Goal: Use online tool/utility: Use online tool/utility

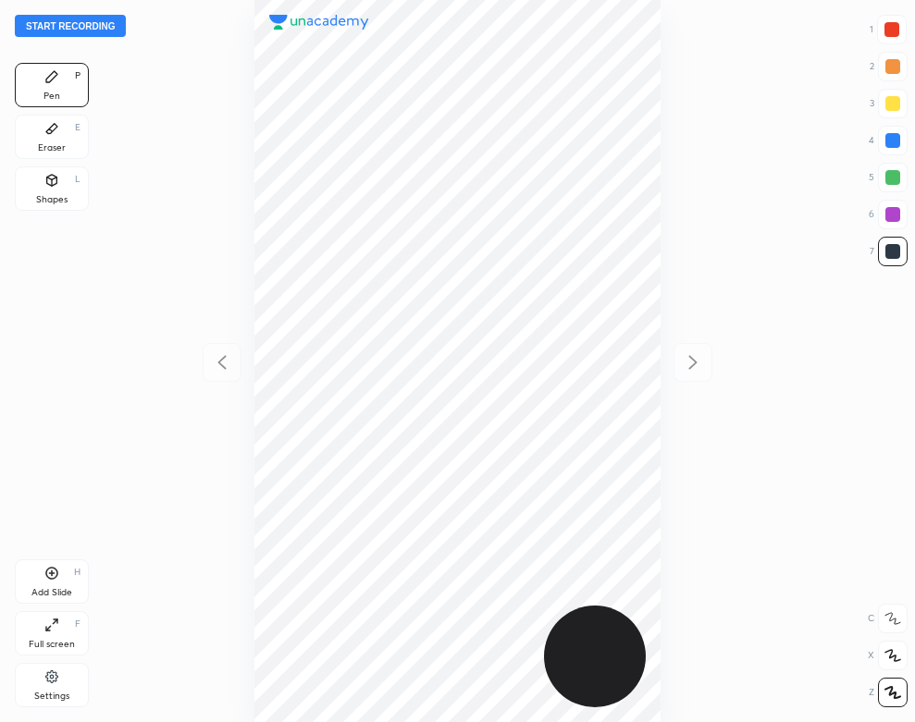
scroll to position [722, 619]
click at [66, 693] on div "Settings" at bounding box center [51, 696] width 35 height 9
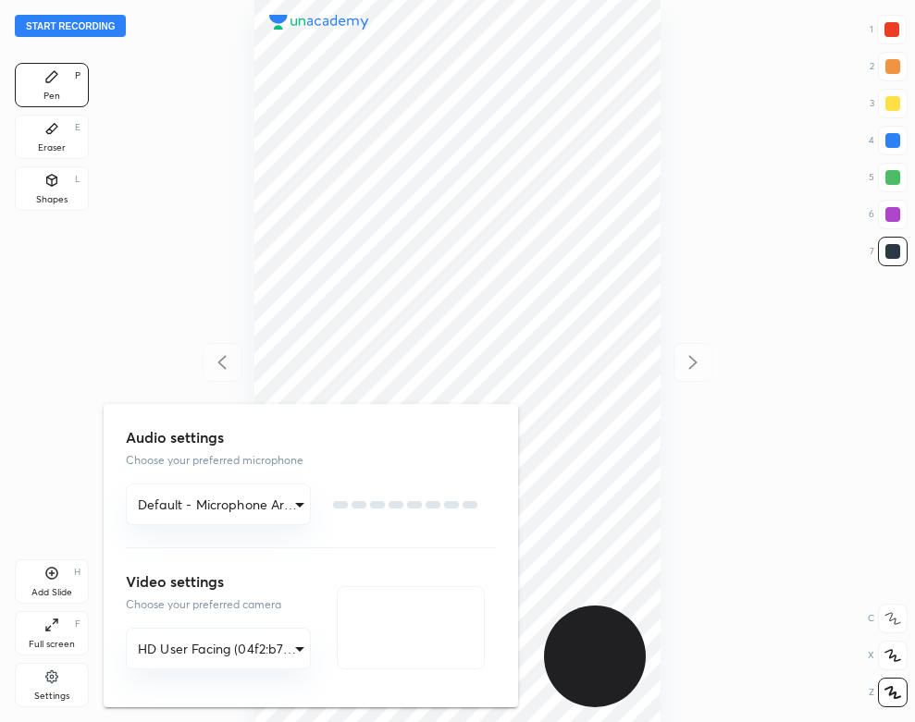
click at [52, 686] on div at bounding box center [457, 361] width 915 height 722
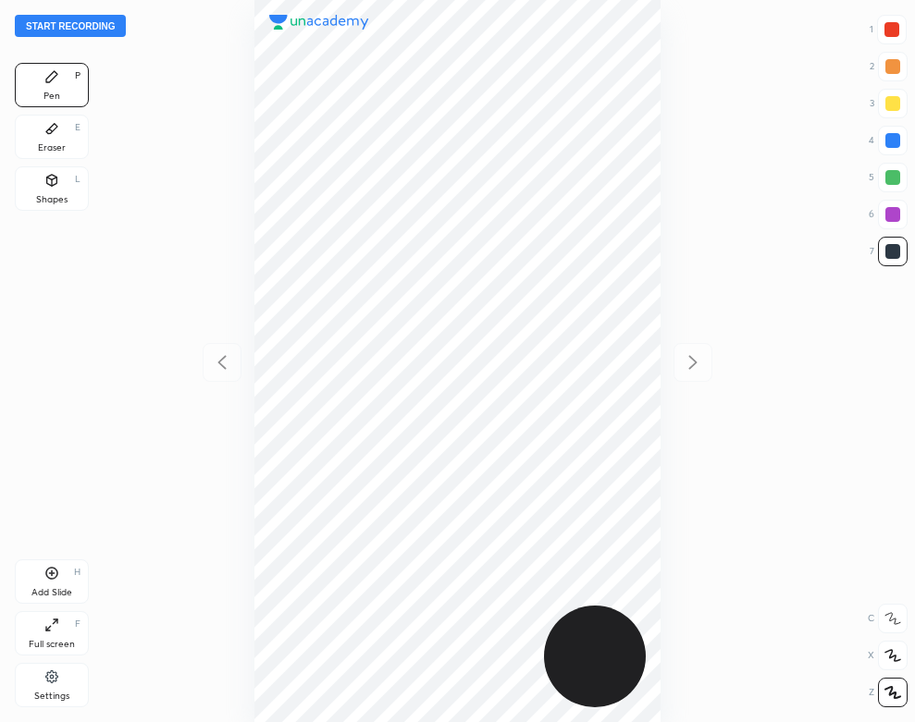
click at [49, 686] on div "Settings" at bounding box center [52, 685] width 74 height 44
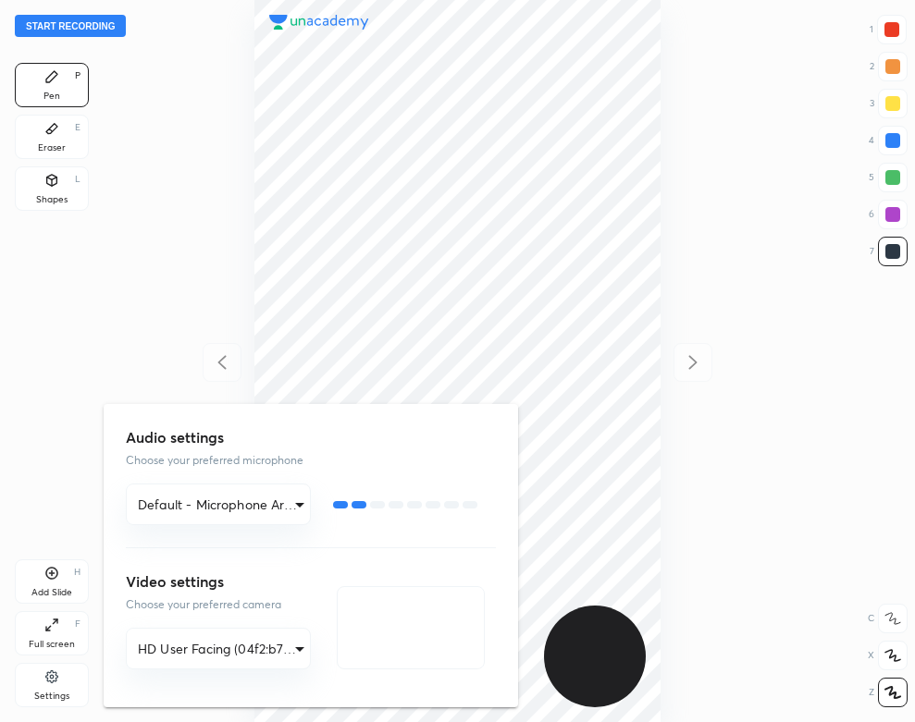
click at [172, 281] on div at bounding box center [457, 361] width 915 height 722
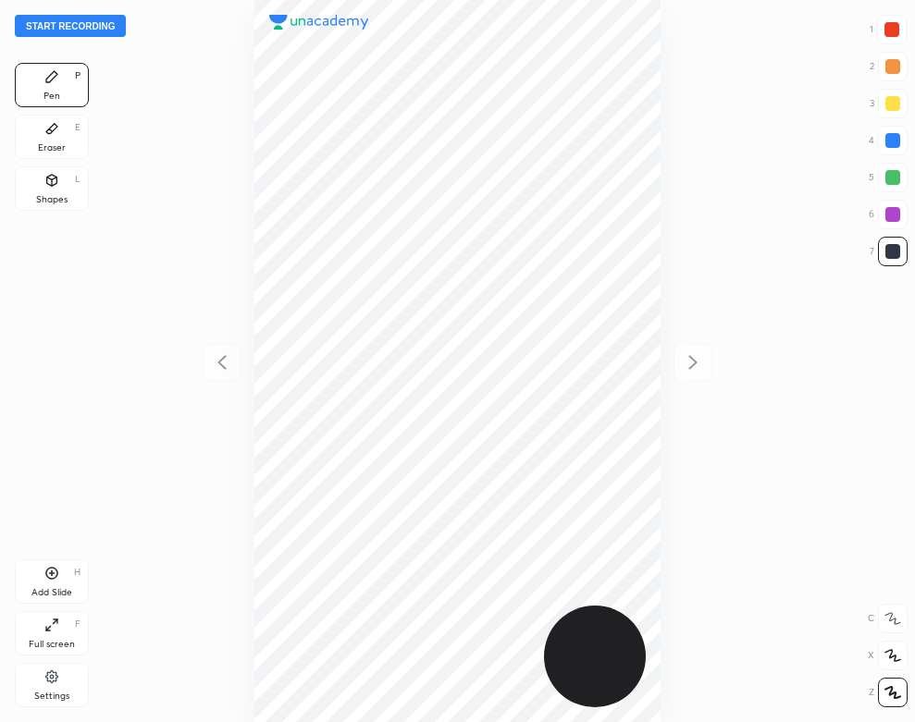
click at [97, 16] on button "Start recording" at bounding box center [70, 26] width 111 height 22
click at [174, 258] on div "00 : 50" at bounding box center [457, 361] width 619 height 722
click at [662, 420] on div "01 : 41" at bounding box center [457, 361] width 619 height 722
click at [668, 512] on div "02 : 09" at bounding box center [457, 361] width 619 height 722
click at [47, 580] on icon at bounding box center [51, 573] width 15 height 15
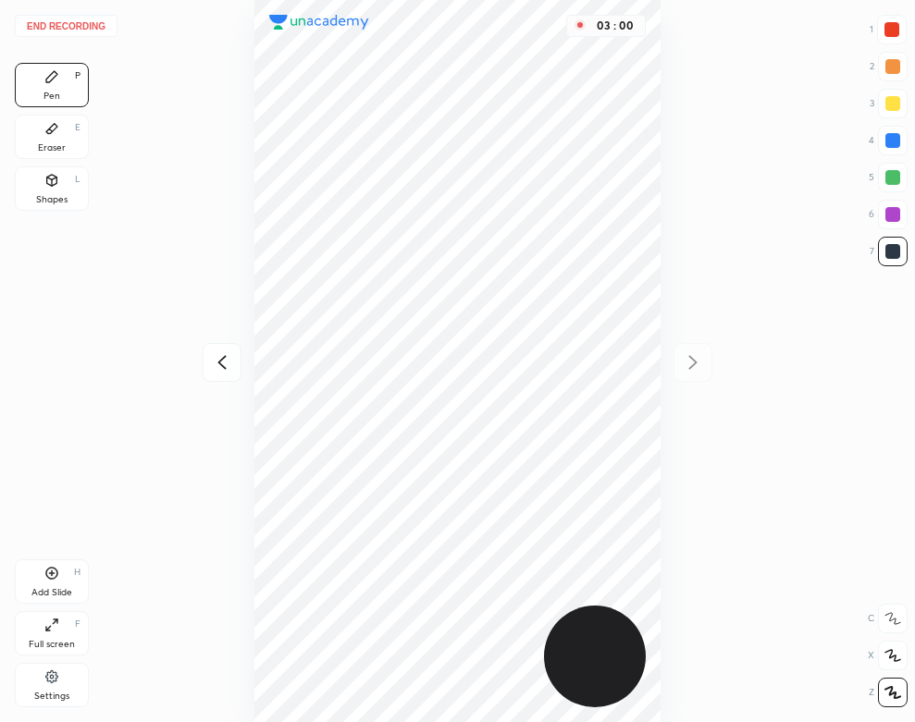
click at [80, 32] on button "End recording" at bounding box center [66, 26] width 103 height 22
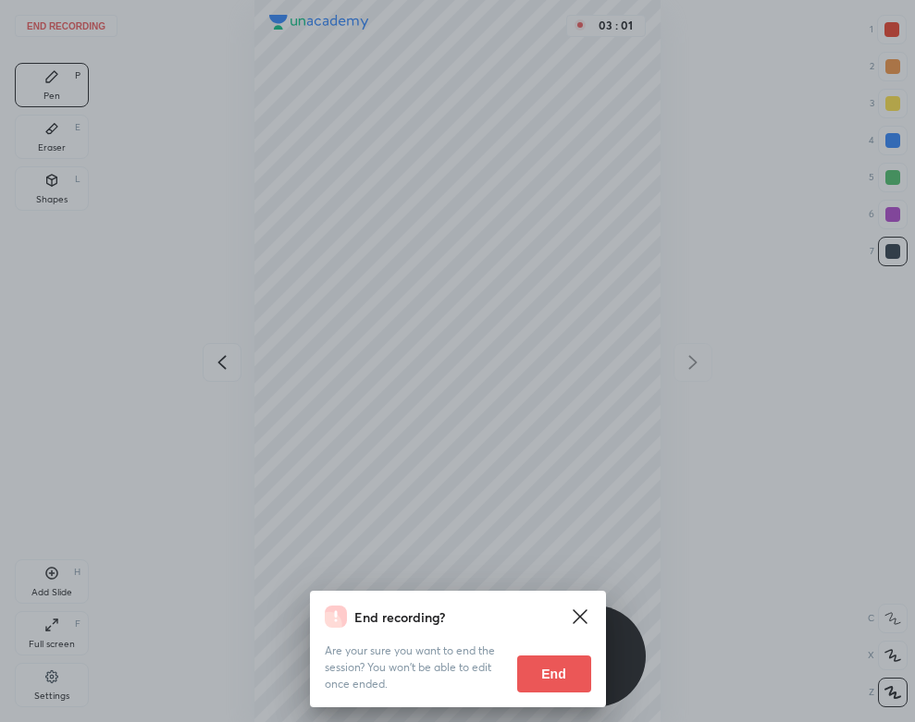
click at [554, 681] on button "End" at bounding box center [554, 674] width 74 height 37
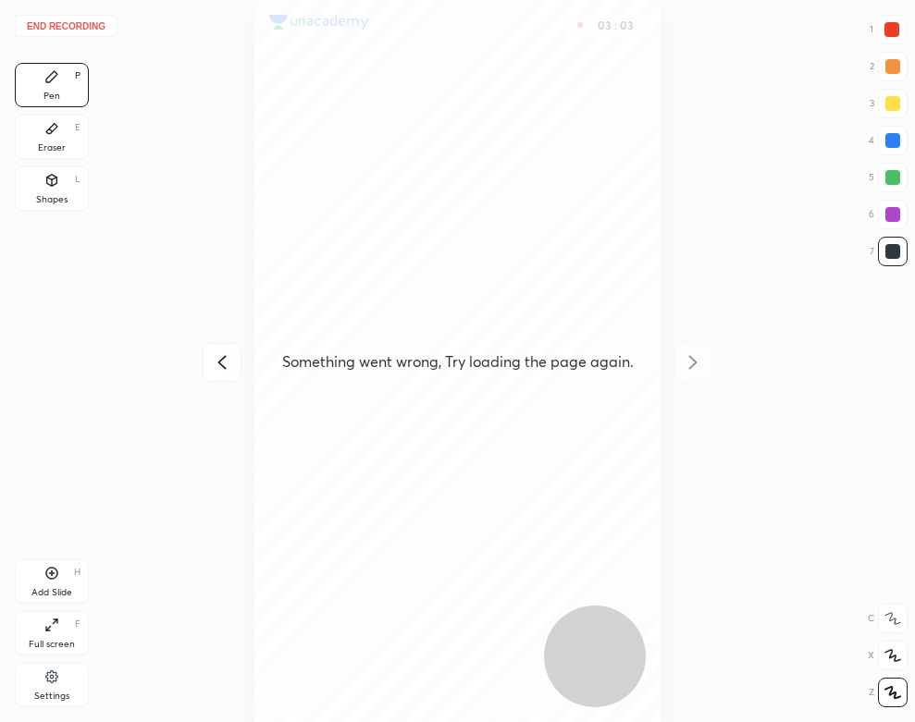
click at [89, 28] on button "End recording" at bounding box center [66, 26] width 103 height 22
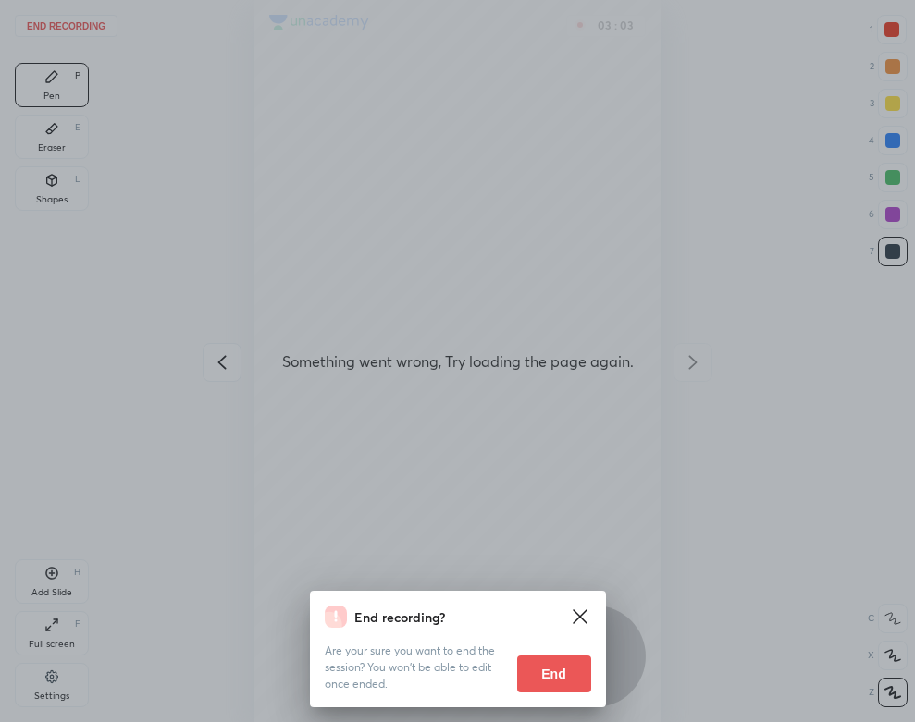
click at [539, 678] on button "End" at bounding box center [554, 674] width 74 height 37
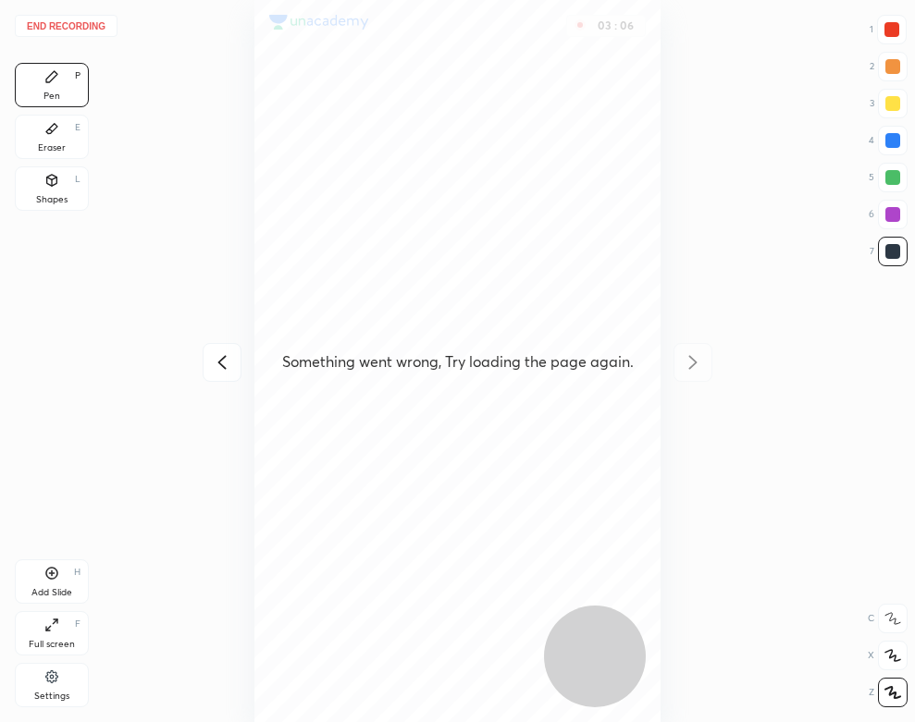
click at [84, 23] on button "End recording" at bounding box center [66, 26] width 103 height 22
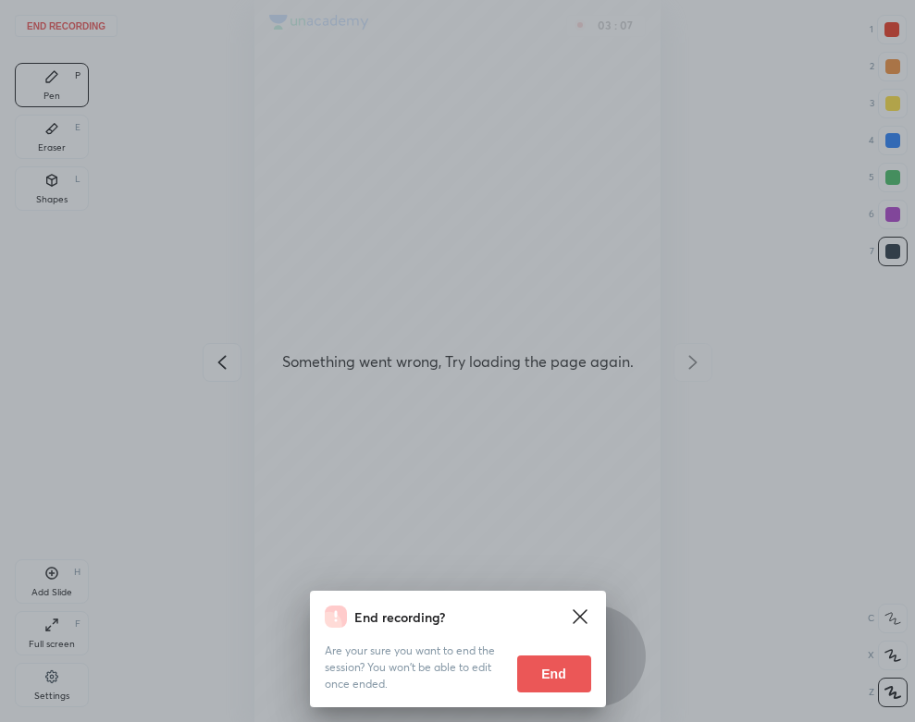
click at [547, 675] on button "End" at bounding box center [554, 674] width 74 height 37
